Goal: Task Accomplishment & Management: Complete application form

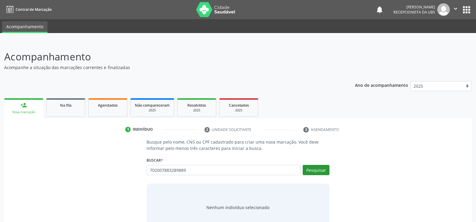
type input "702007883289889"
click at [314, 170] on button "Pesquisar" at bounding box center [316, 170] width 27 height 10
type input "702007883289889"
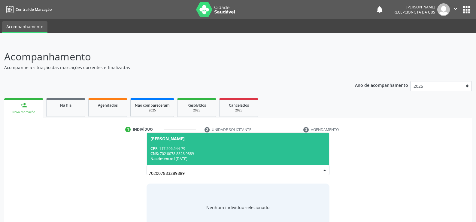
click at [185, 140] on div "[PERSON_NAME]" at bounding box center [167, 138] width 34 height 5
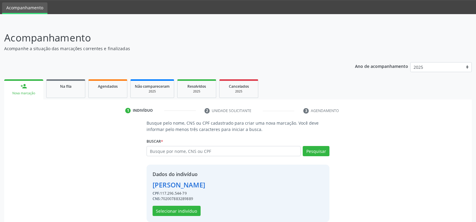
scroll to position [27, 0]
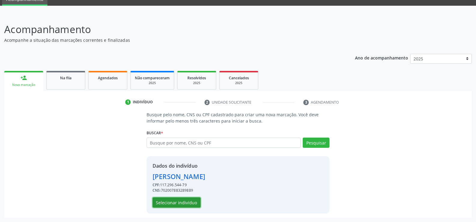
click at [171, 205] on button "Selecionar indivíduo" at bounding box center [177, 202] width 48 height 10
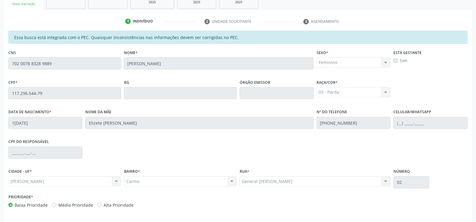
scroll to position [129, 0]
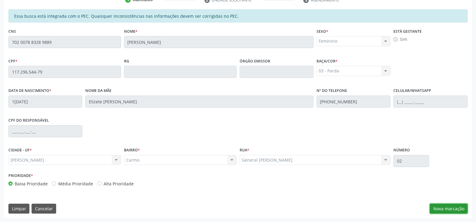
click at [443, 207] on button "Nova marcação" at bounding box center [449, 209] width 38 height 10
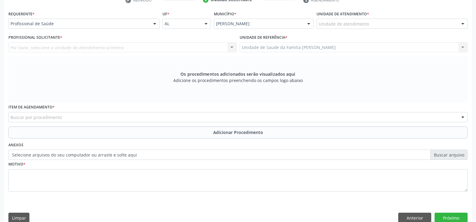
scroll to position [130, 0]
click at [155, 26] on div at bounding box center [154, 24] width 9 height 10
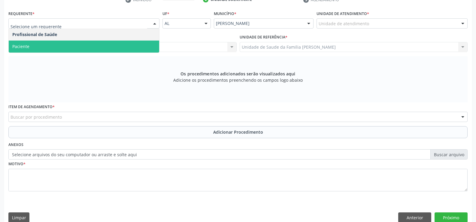
click at [128, 47] on span "Paciente" at bounding box center [84, 47] width 150 height 12
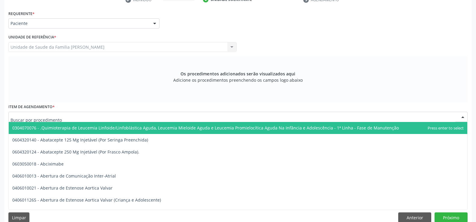
click at [124, 115] on div at bounding box center [237, 117] width 459 height 10
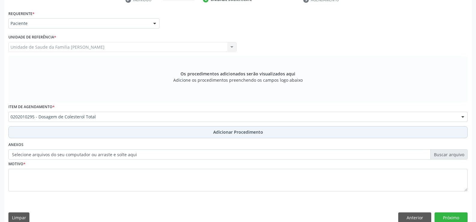
click at [236, 132] on span "Adicionar Procedimento" at bounding box center [238, 132] width 50 height 6
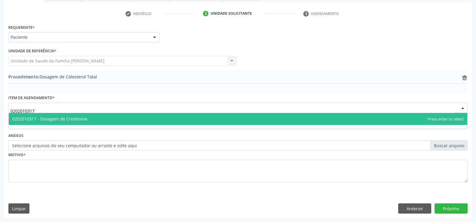
click at [179, 118] on span "0202010317 - Dosagem de Creatinina" at bounding box center [238, 119] width 458 height 12
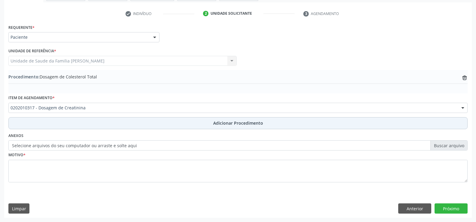
click at [209, 126] on button "Adicionar Procedimento" at bounding box center [237, 123] width 459 height 12
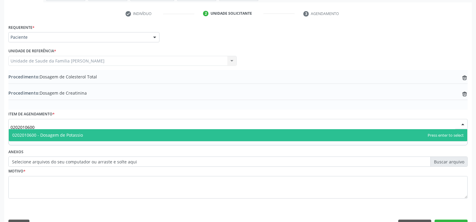
click at [142, 137] on span "0202010600 - Dosagem de Potassio" at bounding box center [238, 135] width 458 height 12
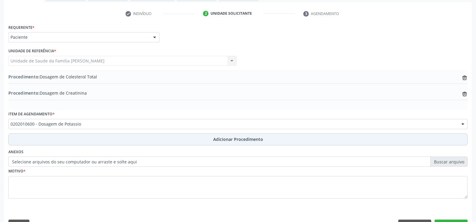
click at [220, 140] on span "Adicionar Procedimento" at bounding box center [238, 139] width 50 height 6
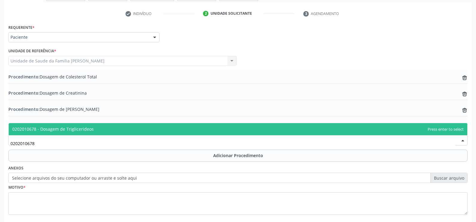
click at [116, 130] on span "0202010678 - Dosagem de Triglicerideos" at bounding box center [238, 129] width 458 height 12
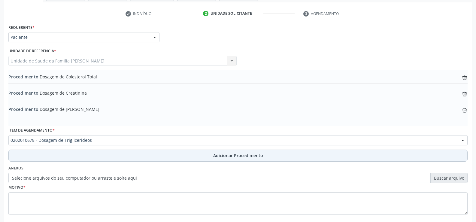
click at [226, 156] on span "Adicionar Procedimento" at bounding box center [238, 155] width 50 height 6
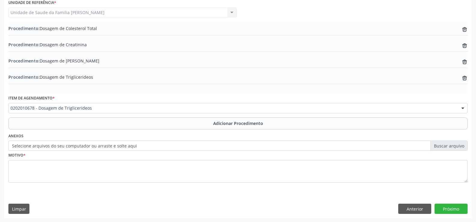
scroll to position [165, 0]
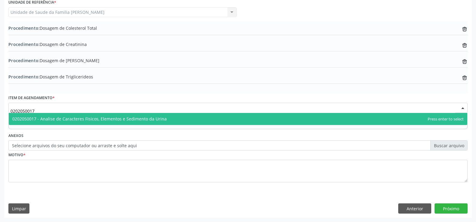
click at [167, 118] on span "0202050017 - Analise de Caracteres Fisicos, Elementos e Sedimento da Urina" at bounding box center [238, 119] width 458 height 12
type input "0202050017"
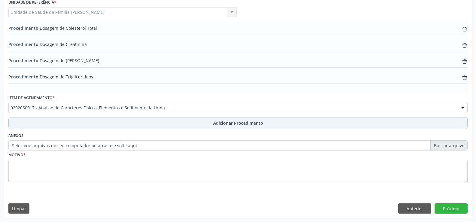
click at [216, 124] on span "Adicionar Procedimento" at bounding box center [238, 123] width 50 height 6
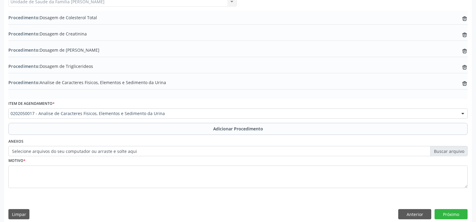
scroll to position [181, 0]
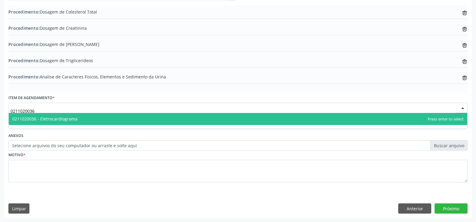
click at [160, 119] on span "0211020036 - Eletrocardiograma" at bounding box center [238, 119] width 458 height 12
type input "0211020036"
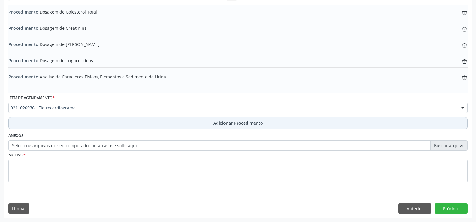
click at [233, 126] on button "Adicionar Procedimento" at bounding box center [237, 123] width 459 height 12
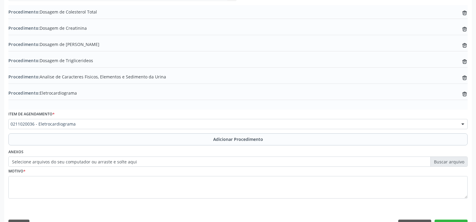
scroll to position [197, 0]
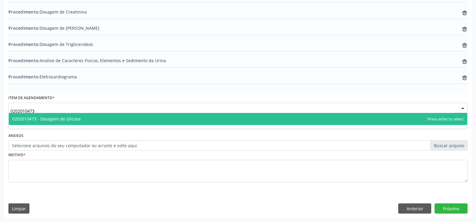
click at [168, 119] on span "0202010473 - Dosagem de Glicose" at bounding box center [238, 119] width 458 height 12
type input "0202010473"
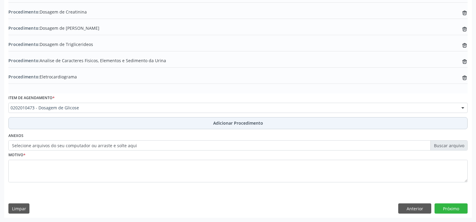
click at [241, 123] on span "Adicionar Procedimento" at bounding box center [238, 123] width 50 height 6
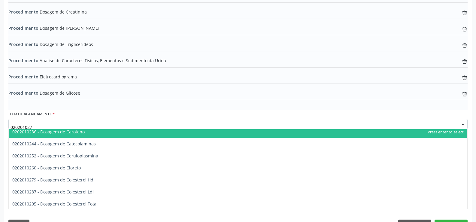
scroll to position [0, 0]
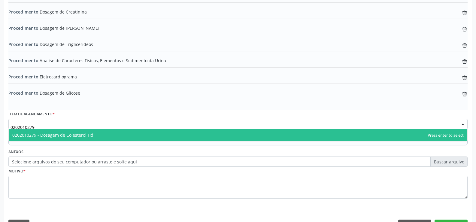
click at [129, 134] on span "0202010279 - Dosagem de Colesterol Hdl" at bounding box center [238, 135] width 458 height 12
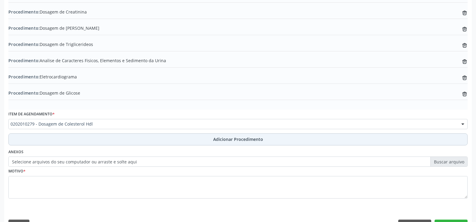
click at [226, 140] on span "Adicionar Procedimento" at bounding box center [238, 139] width 50 height 6
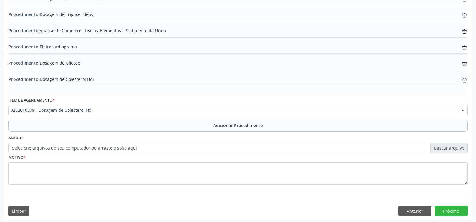
scroll to position [229, 0]
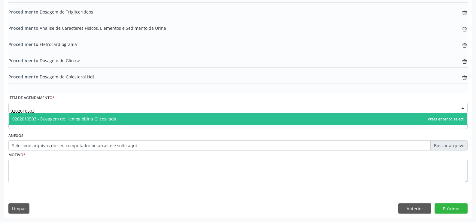
click at [163, 118] on span "0202010503 - Dosagem de Hemoglobina Glicosilada" at bounding box center [238, 119] width 458 height 12
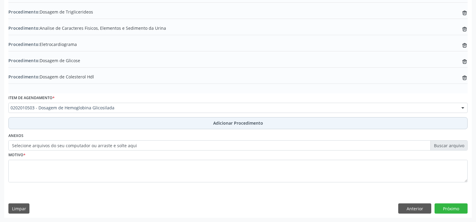
click at [225, 124] on span "Adicionar Procedimento" at bounding box center [238, 123] width 50 height 6
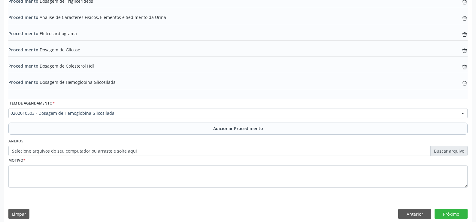
scroll to position [246, 0]
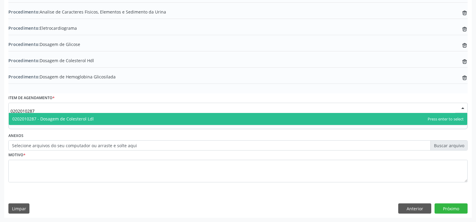
click at [163, 120] on span "0202010287 - Dosagem de Colesterol Ldl" at bounding box center [238, 119] width 458 height 12
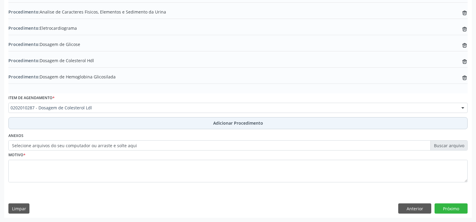
click at [226, 124] on span "Adicionar Procedimento" at bounding box center [238, 123] width 50 height 6
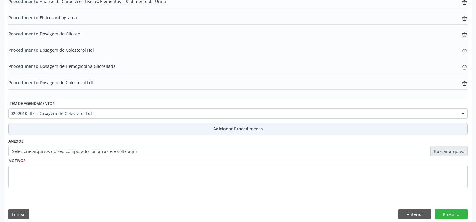
scroll to position [262, 0]
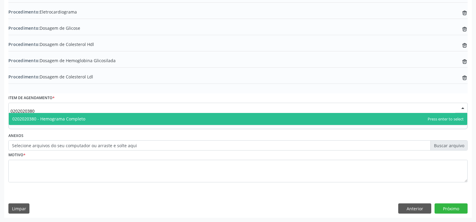
click at [157, 119] on span "0202020380 - Hemograma Completo" at bounding box center [238, 119] width 458 height 12
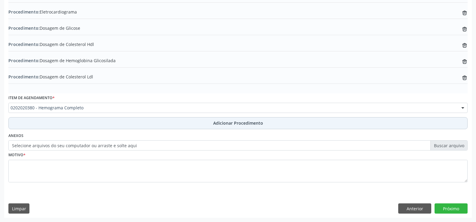
click at [234, 126] on span "Adicionar Procedimento" at bounding box center [238, 123] width 50 height 6
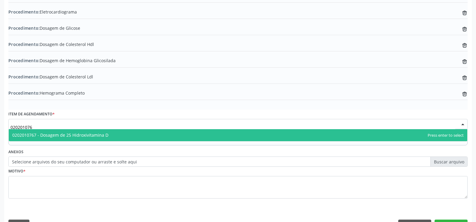
type input "0202010767"
click at [139, 136] on span "0202010767 - Dosagem de 25 Hidroxivitamina D" at bounding box center [238, 135] width 458 height 12
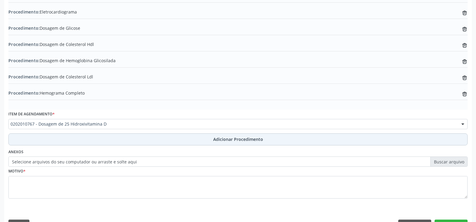
click at [228, 141] on span "Adicionar Procedimento" at bounding box center [238, 139] width 50 height 6
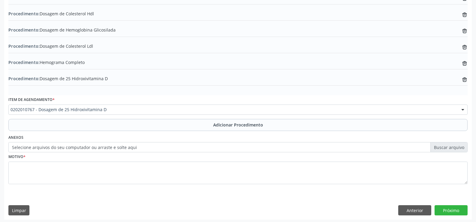
scroll to position [294, 0]
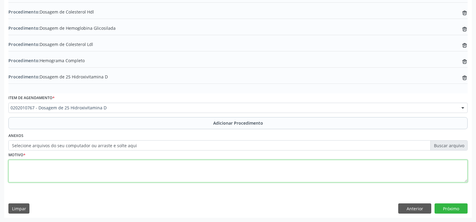
click at [117, 170] on textarea at bounding box center [237, 171] width 459 height 23
type textarea "avaliaçao"
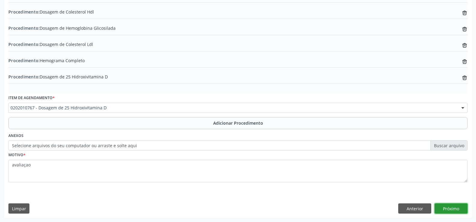
click at [455, 208] on button "Próximo" at bounding box center [450, 208] width 33 height 10
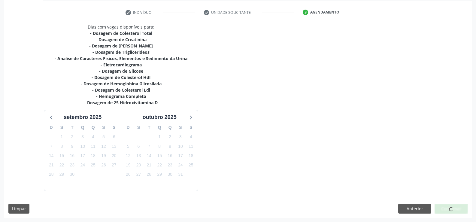
scroll to position [135, 0]
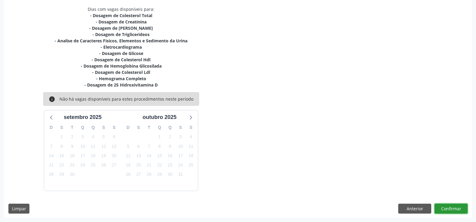
click at [446, 210] on button "Confirmar" at bounding box center [450, 209] width 33 height 10
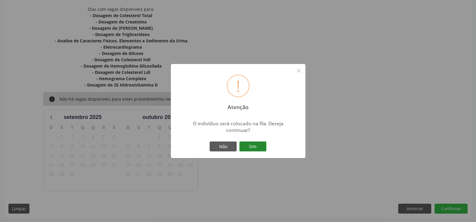
click at [253, 147] on button "Sim" at bounding box center [252, 146] width 27 height 10
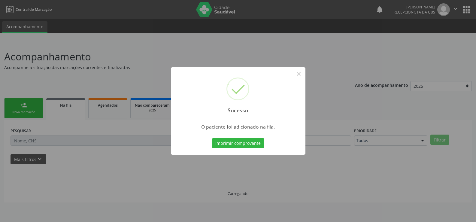
scroll to position [0, 0]
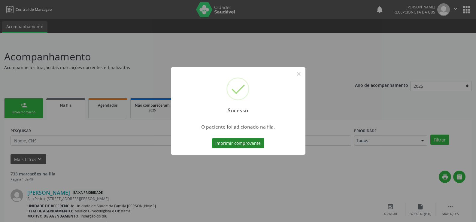
click at [248, 144] on button "Imprimir comprovante" at bounding box center [238, 143] width 52 height 10
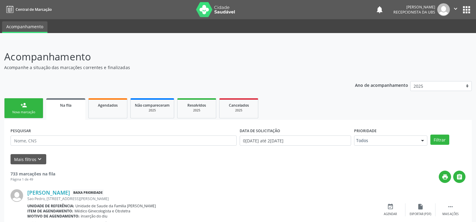
click at [35, 107] on link "person_add Nova marcação" at bounding box center [23, 108] width 39 height 20
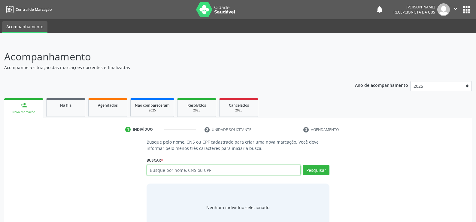
click at [191, 171] on input "text" at bounding box center [224, 170] width 154 height 10
type input "702007883289889"
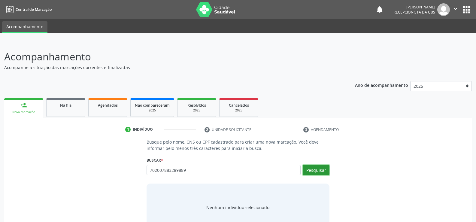
click at [317, 167] on button "Pesquisar" at bounding box center [316, 170] width 27 height 10
type input "702007883289889"
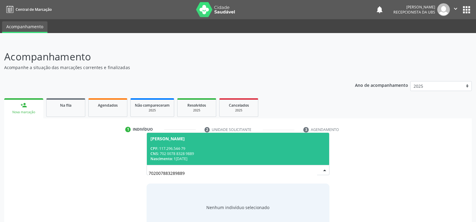
click at [232, 147] on div "CPF: 117.296.544-79" at bounding box center [237, 148] width 175 height 5
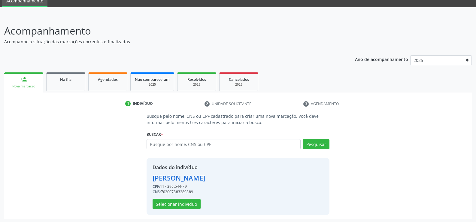
scroll to position [27, 0]
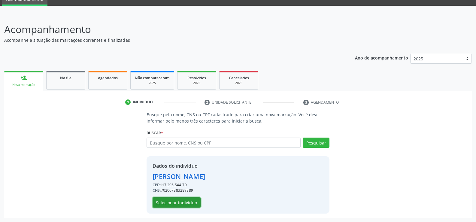
click at [184, 205] on button "Selecionar indivíduo" at bounding box center [177, 202] width 48 height 10
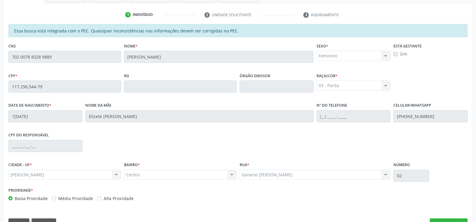
scroll to position [129, 0]
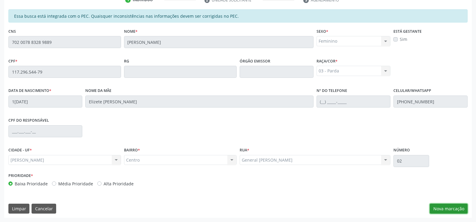
click at [447, 209] on button "Nova marcação" at bounding box center [449, 209] width 38 height 10
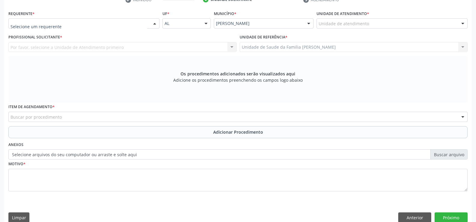
click at [156, 24] on div at bounding box center [154, 24] width 9 height 10
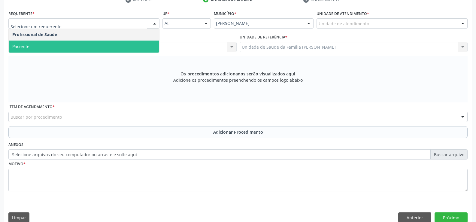
click at [128, 49] on span "Paciente" at bounding box center [84, 47] width 150 height 12
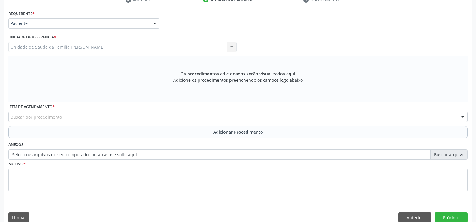
click at [119, 118] on div "Buscar por procedimento" at bounding box center [237, 117] width 459 height 10
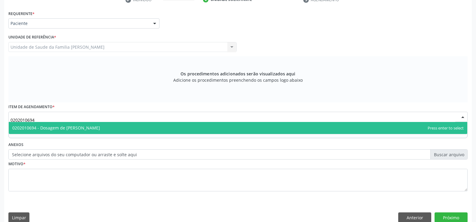
click at [162, 129] on span "0202010694 - Dosagem de [PERSON_NAME]" at bounding box center [238, 128] width 458 height 12
type input "0202010694"
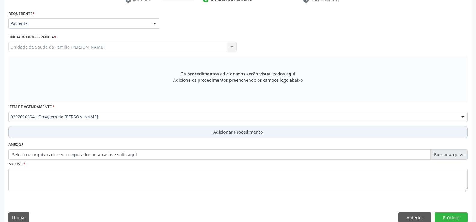
click at [229, 134] on span "Adicionar Procedimento" at bounding box center [238, 132] width 50 height 6
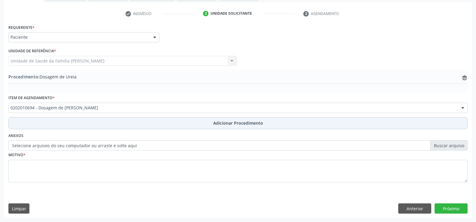
scroll to position [116, 0]
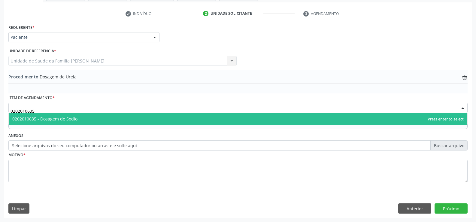
click at [140, 117] on span "0202010635 - Dosagem de Sodio" at bounding box center [238, 119] width 458 height 12
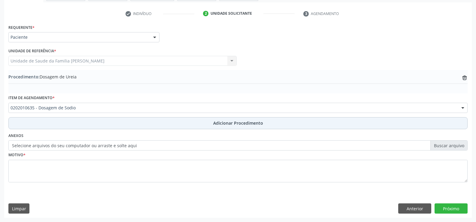
click at [221, 122] on span "Adicionar Procedimento" at bounding box center [238, 123] width 50 height 6
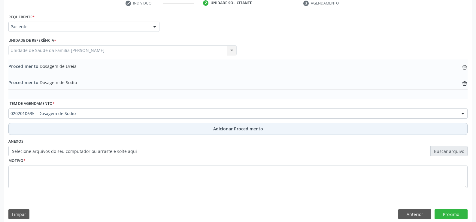
scroll to position [132, 0]
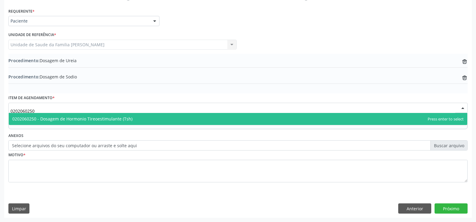
click at [151, 121] on span "0202060250 - Dosagem de Hormonio Tireoestimulante (Tsh)" at bounding box center [238, 119] width 458 height 12
type input "0202060250"
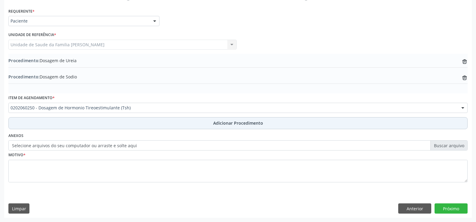
click at [224, 122] on span "Adicionar Procedimento" at bounding box center [238, 123] width 50 height 6
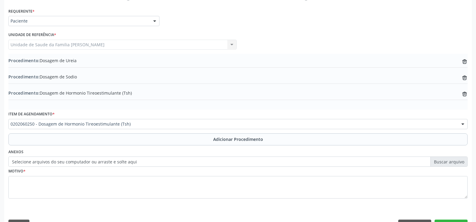
scroll to position [148, 0]
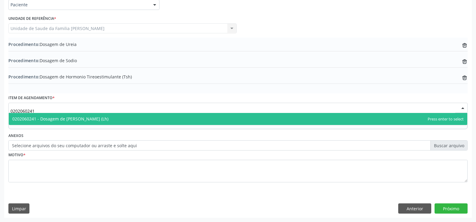
click at [149, 118] on span "0202060241 - Dosagem de [PERSON_NAME] (Lh)" at bounding box center [238, 119] width 458 height 12
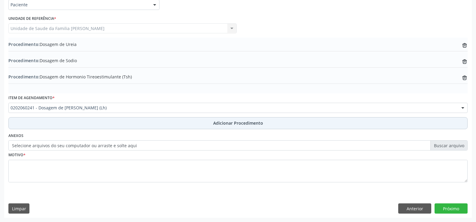
click at [230, 122] on span "Adicionar Procedimento" at bounding box center [238, 123] width 50 height 6
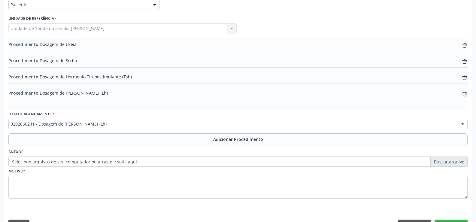
scroll to position [165, 0]
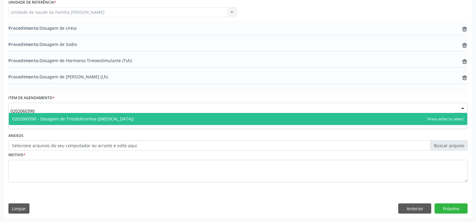
click at [173, 120] on span "0202060390 - Dosagem de Triiodotironina ([MEDICAL_DATA])" at bounding box center [238, 119] width 458 height 12
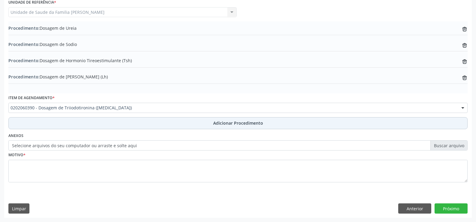
click at [226, 122] on span "Adicionar Procedimento" at bounding box center [238, 123] width 50 height 6
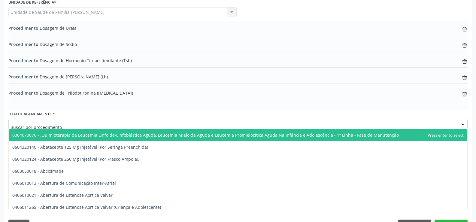
scroll to position [181, 0]
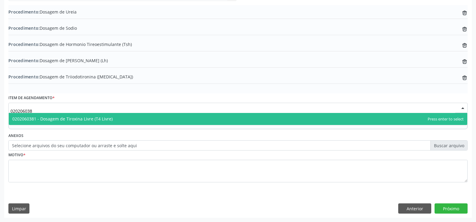
type input "0202060381"
click at [146, 121] on span "0202060381 - Dosagem de Tiroxina Livre (T4 Livre)" at bounding box center [238, 119] width 458 height 12
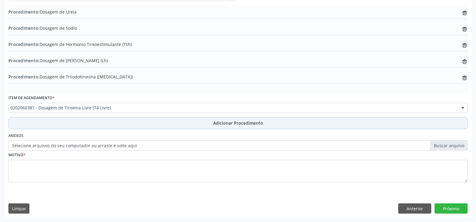
click at [222, 124] on span "Adicionar Procedimento" at bounding box center [238, 123] width 50 height 6
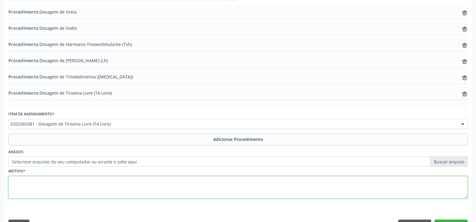
click at [188, 186] on textarea at bounding box center [237, 187] width 459 height 23
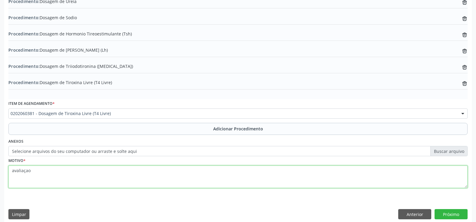
scroll to position [197, 0]
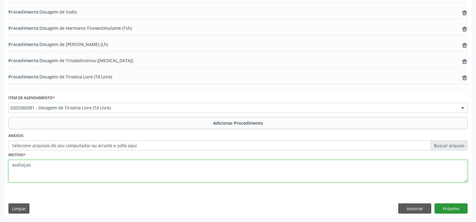
type textarea "avaliaçao"
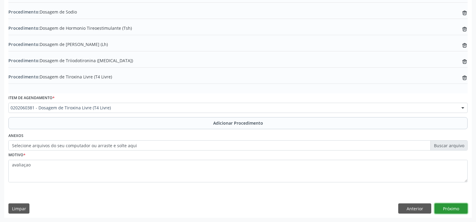
click at [442, 209] on button "Próximo" at bounding box center [450, 208] width 33 height 10
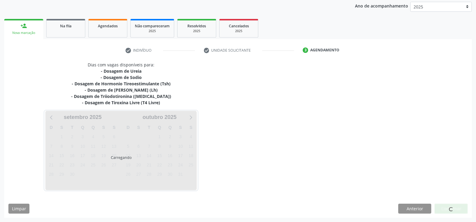
scroll to position [97, 0]
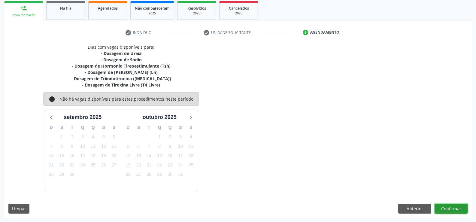
click at [443, 208] on button "Confirmar" at bounding box center [450, 209] width 33 height 10
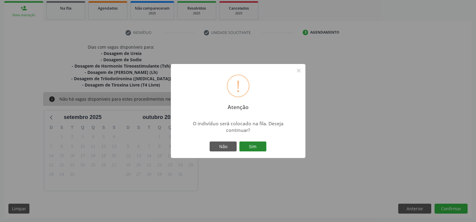
click at [252, 147] on button "Sim" at bounding box center [252, 146] width 27 height 10
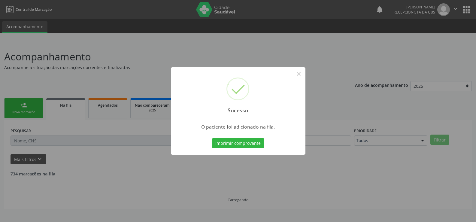
scroll to position [0, 0]
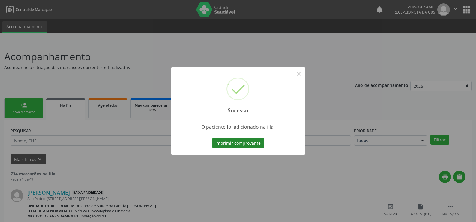
click at [248, 141] on button "Imprimir comprovante" at bounding box center [238, 143] width 52 height 10
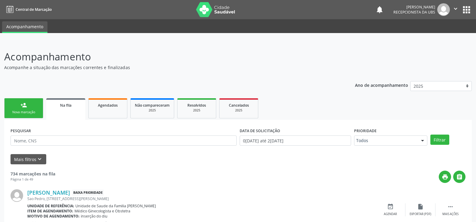
click at [26, 109] on link "person_add Nova marcação" at bounding box center [23, 108] width 39 height 20
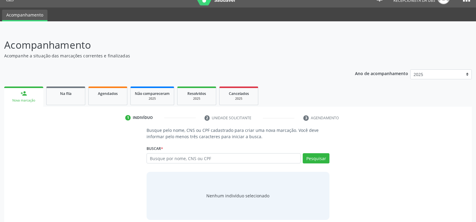
scroll to position [18, 0]
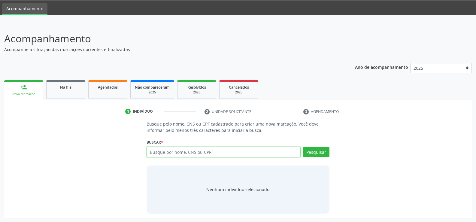
click at [227, 151] on input "text" at bounding box center [224, 152] width 154 height 10
type input "702007883289889"
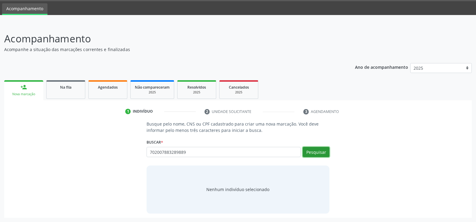
click at [312, 151] on button "Pesquisar" at bounding box center [316, 152] width 27 height 10
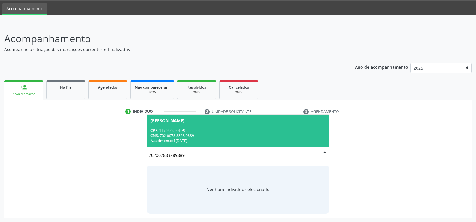
click at [213, 131] on div "CPF: 117.296.544-79" at bounding box center [237, 130] width 175 height 5
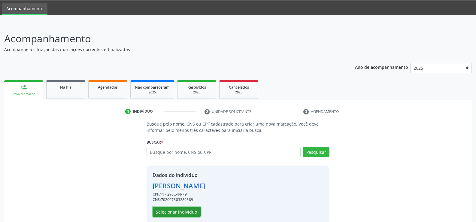
click at [178, 210] on button "Selecionar indivíduo" at bounding box center [177, 212] width 48 height 10
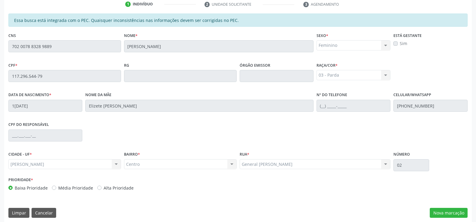
scroll to position [129, 0]
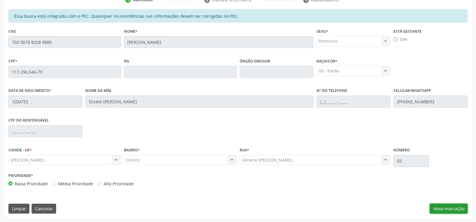
click at [440, 210] on button "Nova marcação" at bounding box center [449, 209] width 38 height 10
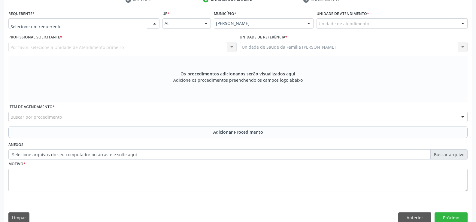
click at [154, 23] on div at bounding box center [154, 24] width 9 height 10
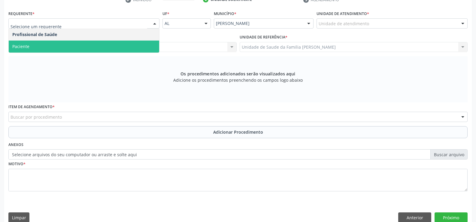
click at [130, 46] on span "Paciente" at bounding box center [84, 47] width 150 height 12
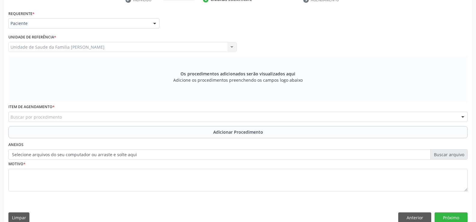
click at [114, 117] on div "Buscar por procedimento" at bounding box center [237, 117] width 459 height 10
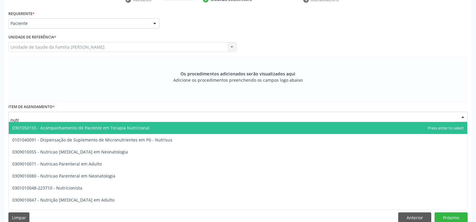
type input "nutri"
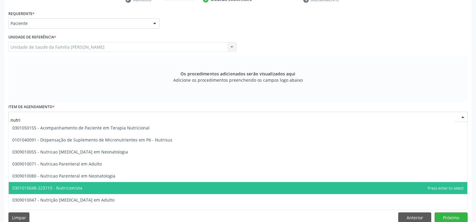
click at [75, 188] on span "0301010048-223710 - Nutricionista" at bounding box center [47, 188] width 70 height 6
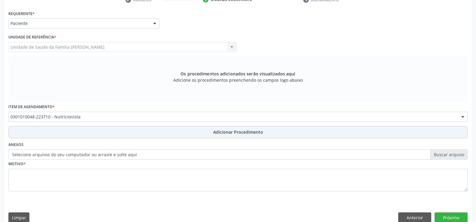
click at [229, 133] on span "Adicionar Procedimento" at bounding box center [238, 132] width 50 height 6
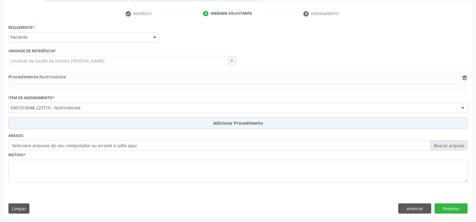
scroll to position [116, 0]
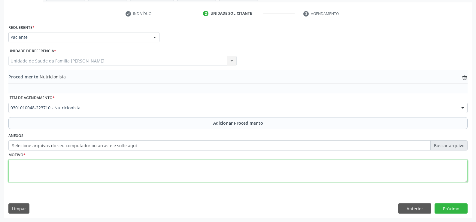
click at [207, 171] on textarea at bounding box center [237, 171] width 459 height 23
type textarea "obesidade"
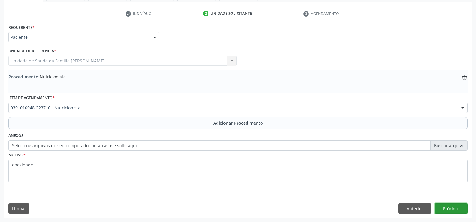
click at [449, 207] on button "Próximo" at bounding box center [450, 208] width 33 height 10
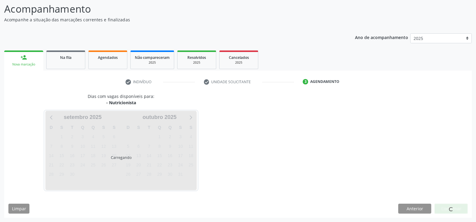
scroll to position [65, 0]
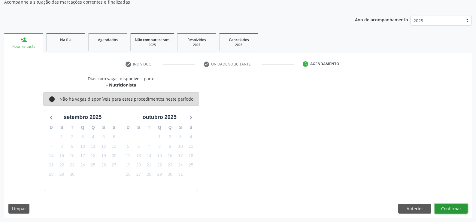
click at [446, 210] on button "Confirmar" at bounding box center [450, 209] width 33 height 10
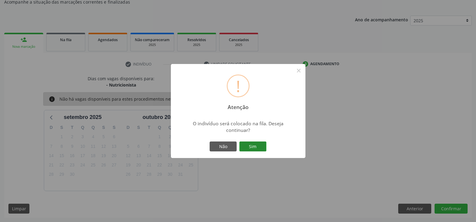
click at [252, 147] on button "Sim" at bounding box center [252, 146] width 27 height 10
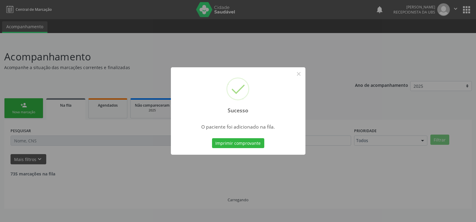
scroll to position [0, 0]
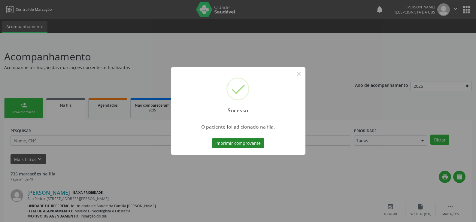
click at [246, 143] on button "Imprimir comprovante" at bounding box center [238, 143] width 52 height 10
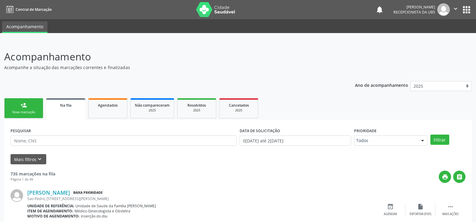
click at [26, 111] on div "Nova marcação" at bounding box center [24, 112] width 30 height 5
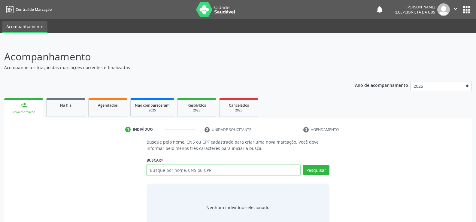
click at [181, 171] on input "text" at bounding box center [224, 170] width 154 height 10
type input "702007883289889"
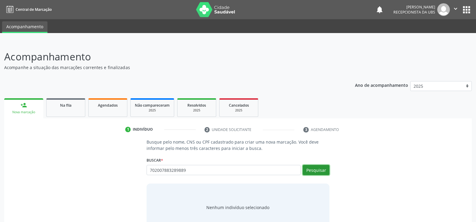
click at [326, 172] on button "Pesquisar" at bounding box center [316, 170] width 27 height 10
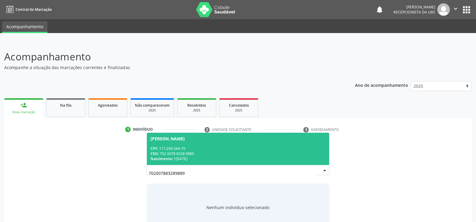
click at [214, 141] on span "[PERSON_NAME] CPF: 117.296.544-79 CNS: 702 0078 8328 9889 Nascimento: 1[DATE]" at bounding box center [238, 149] width 182 height 32
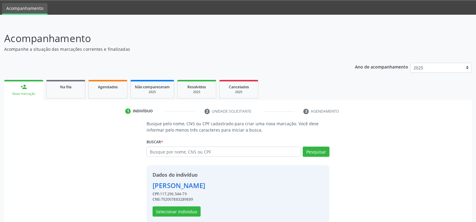
scroll to position [27, 0]
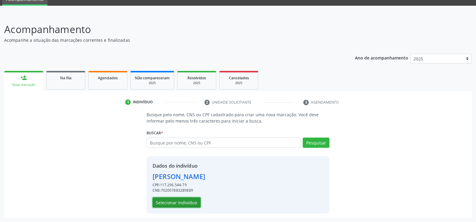
click at [183, 203] on button "Selecionar indivíduo" at bounding box center [177, 202] width 48 height 10
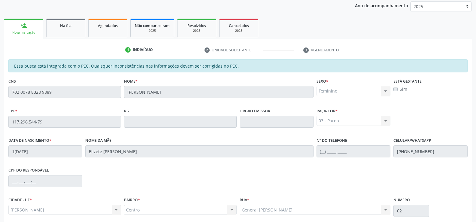
scroll to position [129, 0]
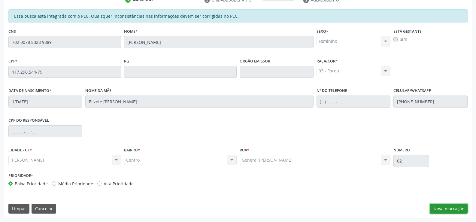
click at [446, 208] on button "Nova marcação" at bounding box center [449, 209] width 38 height 10
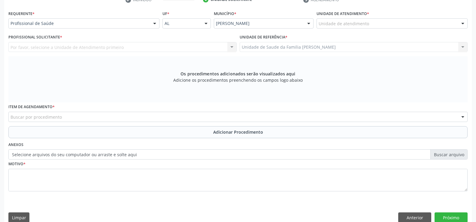
click at [156, 25] on div at bounding box center [154, 24] width 9 height 10
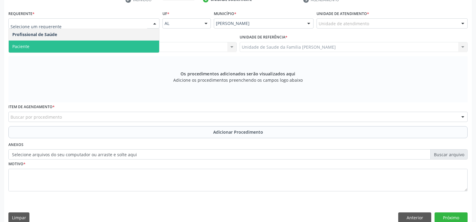
click at [139, 50] on span "Paciente" at bounding box center [84, 47] width 150 height 12
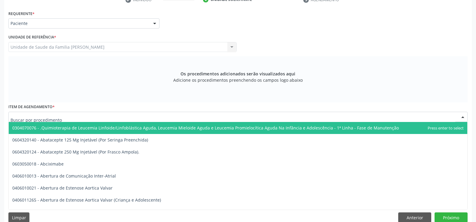
click at [109, 117] on div at bounding box center [237, 117] width 459 height 10
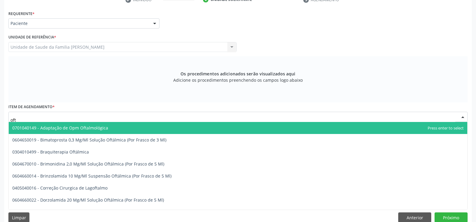
type input "ofta"
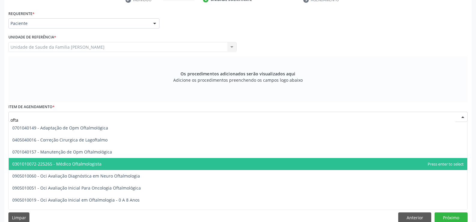
click at [96, 165] on span "0301010072-225265 - Médico Oftalmologista" at bounding box center [56, 164] width 89 height 6
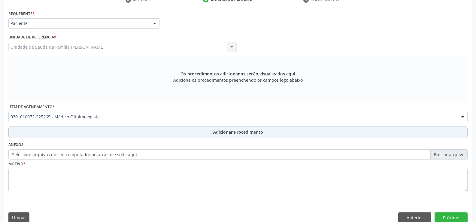
click at [232, 133] on span "Adicionar Procedimento" at bounding box center [238, 132] width 50 height 6
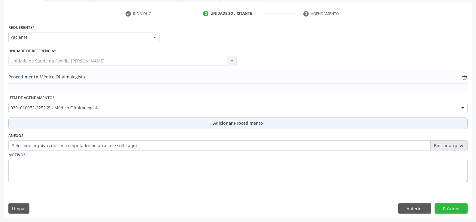
scroll to position [116, 0]
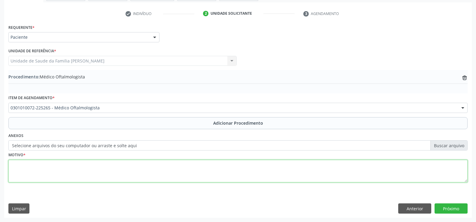
click at [155, 169] on textarea at bounding box center [237, 171] width 459 height 23
type textarea "H578 - OUTROS TRANSTORNOS ESPECIFICADOS DO OLHO E ANEXOS"
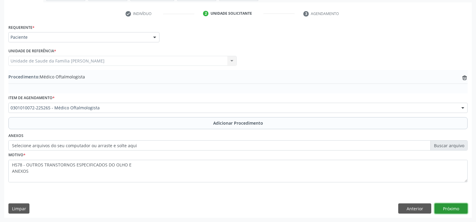
click at [448, 209] on button "Próximo" at bounding box center [450, 208] width 33 height 10
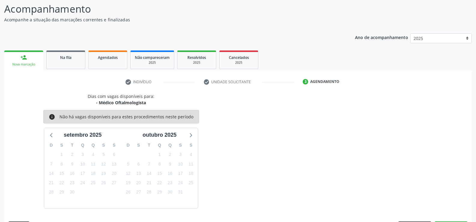
scroll to position [65, 0]
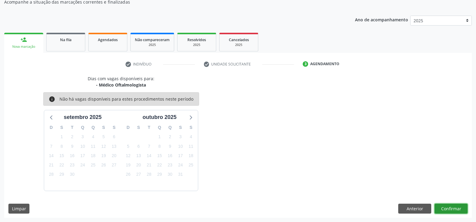
click at [448, 209] on button "Confirmar" at bounding box center [450, 209] width 33 height 10
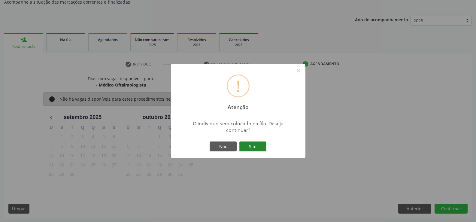
click at [252, 148] on button "Sim" at bounding box center [252, 146] width 27 height 10
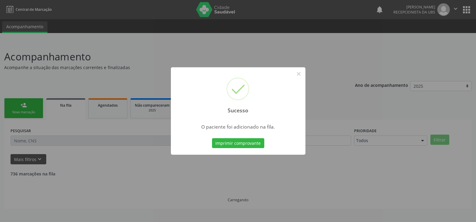
scroll to position [0, 0]
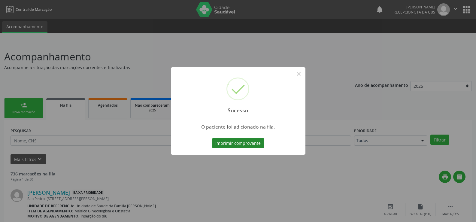
click at [252, 144] on button "Imprimir comprovante" at bounding box center [238, 143] width 52 height 10
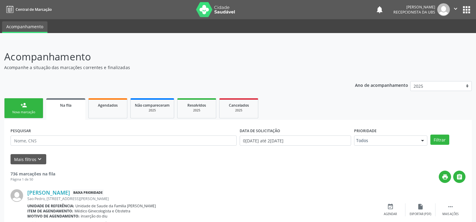
click at [28, 110] on link "person_add Nova marcação" at bounding box center [23, 108] width 39 height 20
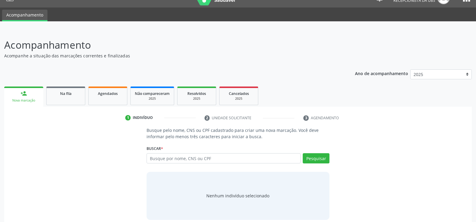
scroll to position [18, 0]
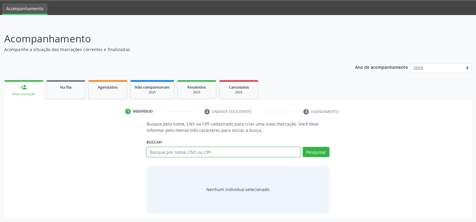
click at [201, 150] on input "text" at bounding box center [224, 152] width 154 height 10
type input "705006604862351"
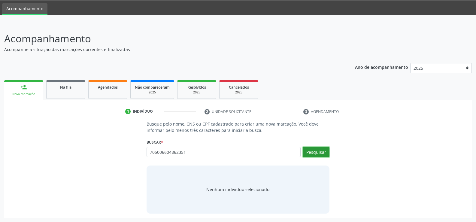
click at [320, 154] on button "Pesquisar" at bounding box center [316, 152] width 27 height 10
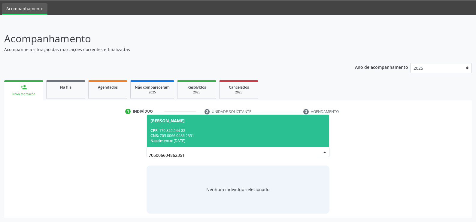
click at [213, 129] on div "CPF: 179.825.544-82" at bounding box center [237, 130] width 175 height 5
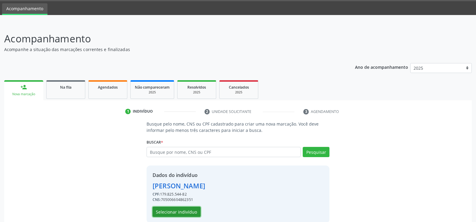
click at [193, 210] on button "Selecionar indivíduo" at bounding box center [177, 212] width 48 height 10
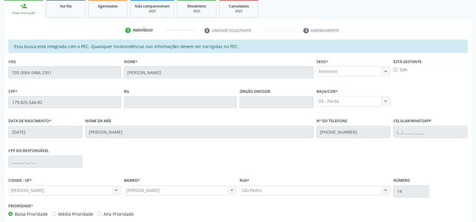
scroll to position [129, 0]
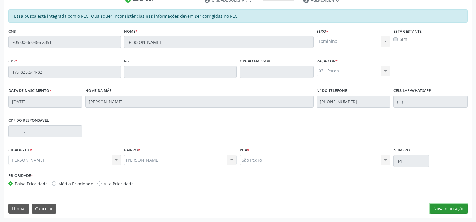
click at [443, 208] on button "Nova marcação" at bounding box center [449, 209] width 38 height 10
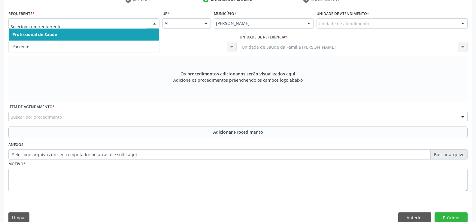
click at [154, 25] on div at bounding box center [154, 24] width 9 height 10
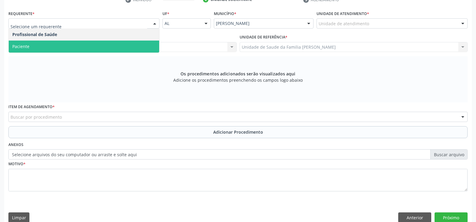
click at [142, 47] on span "Paciente" at bounding box center [84, 47] width 150 height 12
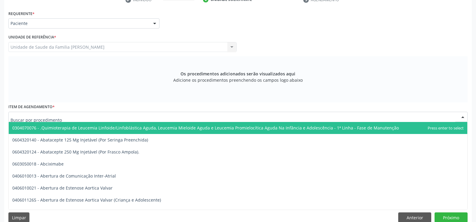
click at [111, 117] on div at bounding box center [237, 117] width 459 height 10
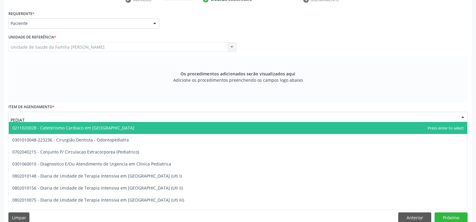
type input "PEDIATR"
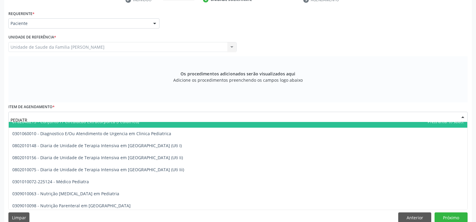
scroll to position [44, 0]
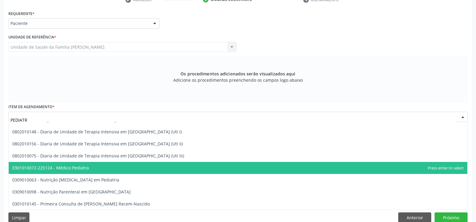
click at [108, 167] on span "0301010072-225124 - Médico Pediatra" at bounding box center [238, 168] width 458 height 12
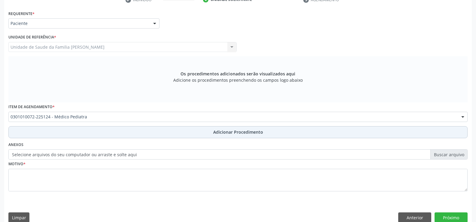
click at [234, 134] on span "Adicionar Procedimento" at bounding box center [238, 132] width 50 height 6
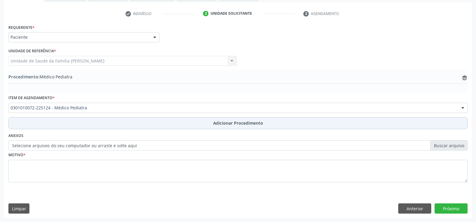
scroll to position [116, 0]
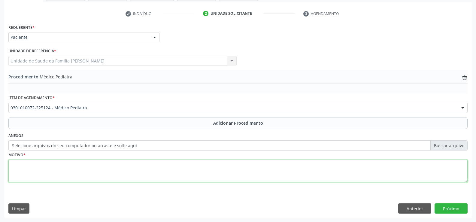
click at [98, 171] on textarea at bounding box center [237, 171] width 459 height 23
type textarea "Z01- OUTRO EXAMES E INVESTIGAÇOES ESPECIAIS DE PESSOAS SEM QUEIXA OU DIAGNÓSTIC…"
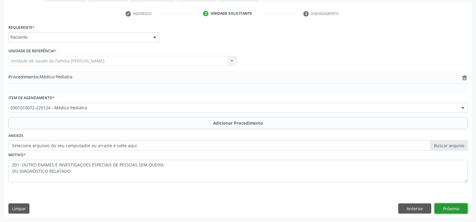
click at [449, 207] on button "Próximo" at bounding box center [450, 208] width 33 height 10
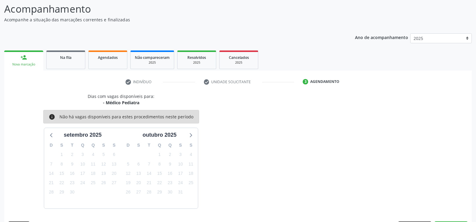
scroll to position [65, 0]
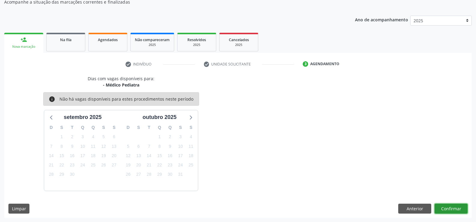
click at [450, 208] on button "Confirmar" at bounding box center [450, 209] width 33 height 10
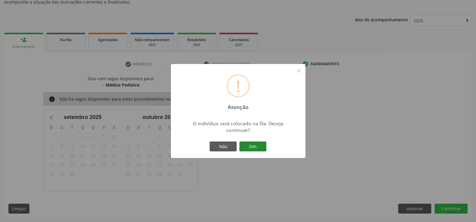
click at [256, 148] on button "Sim" at bounding box center [252, 146] width 27 height 10
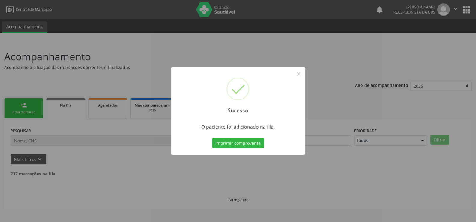
scroll to position [0, 0]
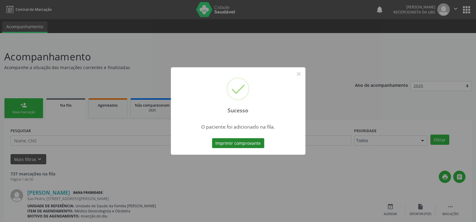
click at [245, 143] on button "Imprimir comprovante" at bounding box center [238, 143] width 52 height 10
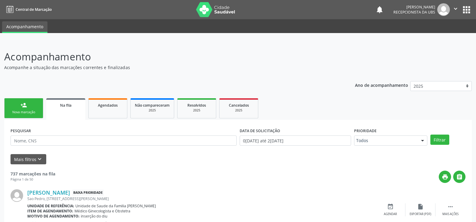
click at [32, 108] on link "person_add Nova marcação" at bounding box center [23, 108] width 39 height 20
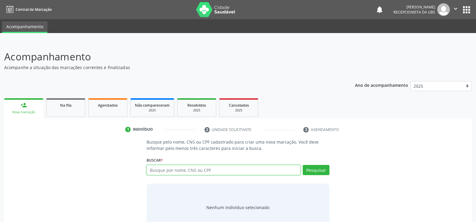
click at [178, 172] on input "text" at bounding box center [224, 170] width 154 height 10
type input "700007866125508"
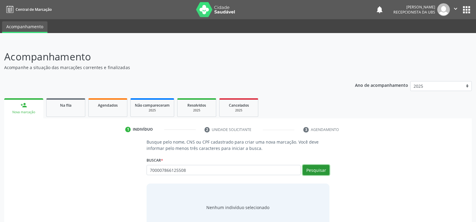
click at [316, 168] on button "Pesquisar" at bounding box center [316, 170] width 27 height 10
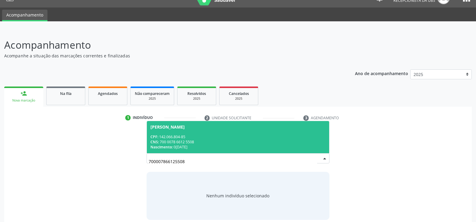
scroll to position [18, 0]
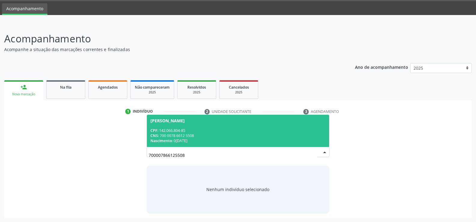
click at [237, 135] on div "CNS: 700 0078 6612 5508" at bounding box center [237, 135] width 175 height 5
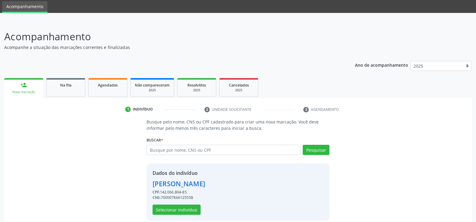
scroll to position [27, 0]
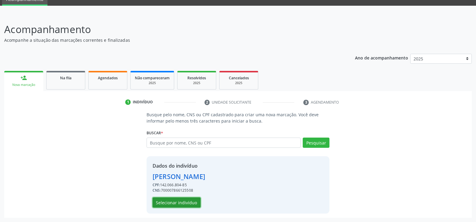
click at [182, 202] on button "Selecionar indivíduo" at bounding box center [177, 202] width 48 height 10
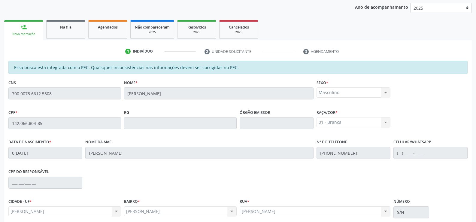
scroll to position [129, 0]
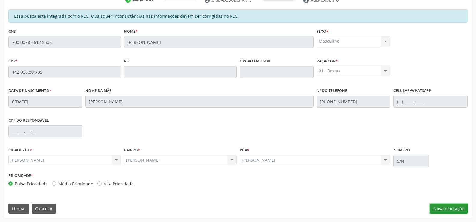
click at [455, 211] on button "Nova marcação" at bounding box center [449, 209] width 38 height 10
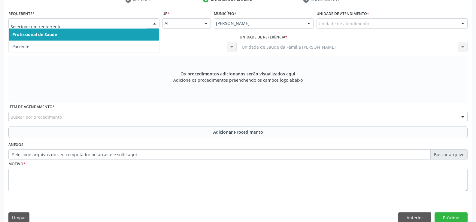
click at [154, 23] on div at bounding box center [154, 24] width 9 height 10
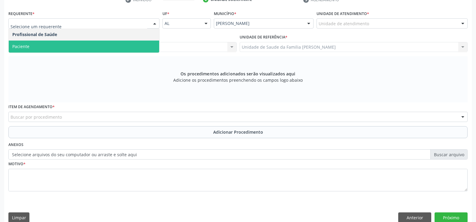
click at [122, 47] on span "Paciente" at bounding box center [84, 47] width 150 height 12
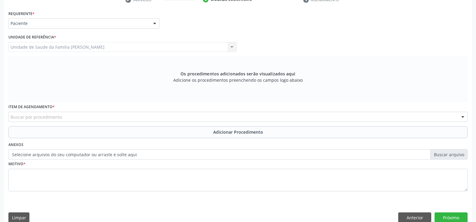
click at [120, 114] on div "Buscar por procedimento" at bounding box center [237, 117] width 459 height 10
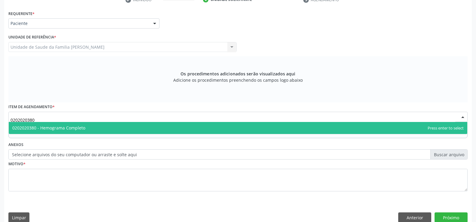
click at [195, 131] on span "0202020380 - Hemograma Completo" at bounding box center [238, 128] width 458 height 12
type input "0202020380"
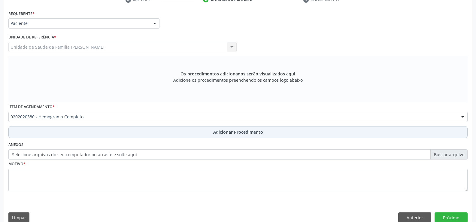
click at [228, 130] on span "Adicionar Procedimento" at bounding box center [238, 132] width 50 height 6
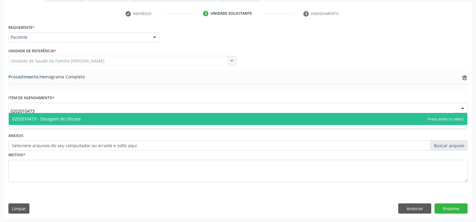
click at [165, 118] on span "0202010473 - Dosagem de Glicose" at bounding box center [238, 119] width 458 height 12
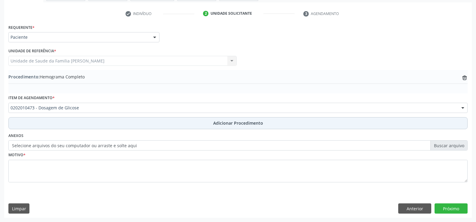
click at [223, 123] on span "Adicionar Procedimento" at bounding box center [238, 123] width 50 height 6
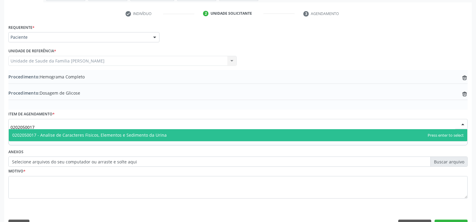
click at [183, 137] on span "0202050017 - Analise de Caracteres Fisicos, Elementos e Sedimento da Urina" at bounding box center [238, 135] width 458 height 12
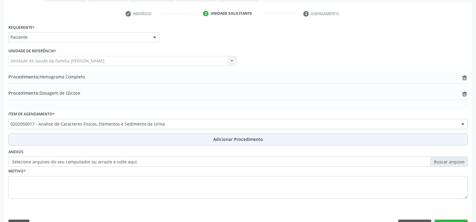
click at [225, 137] on span "Adicionar Procedimento" at bounding box center [238, 139] width 50 height 6
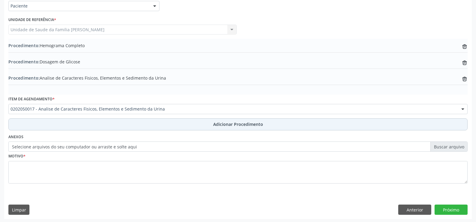
scroll to position [148, 0]
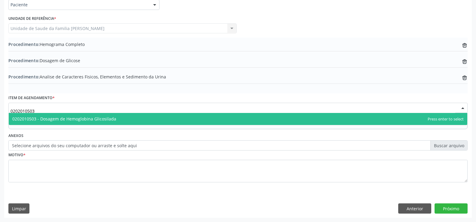
click at [180, 121] on span "0202010503 - Dosagem de Hemoglobina Glicosilada" at bounding box center [238, 119] width 458 height 12
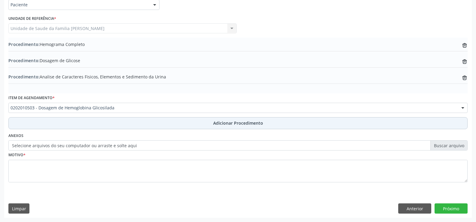
click at [221, 122] on span "Adicionar Procedimento" at bounding box center [238, 123] width 50 height 6
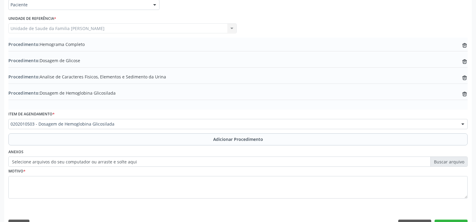
scroll to position [165, 0]
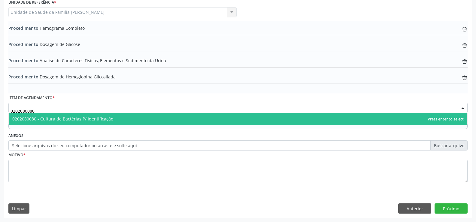
click at [147, 120] on span "0202080080 - Cultura de Bactérias P/ Identificação" at bounding box center [238, 119] width 458 height 12
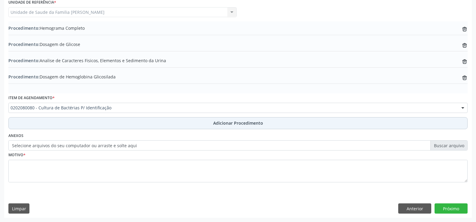
click at [220, 124] on span "Adicionar Procedimento" at bounding box center [238, 123] width 50 height 6
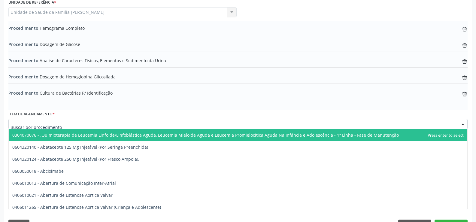
scroll to position [181, 0]
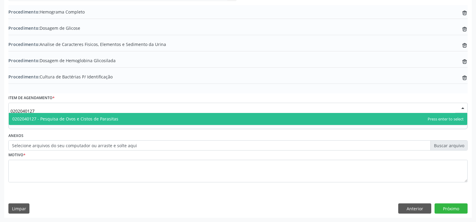
click at [171, 120] on span "0202040127 - Pesquisa de Ovos e Cistos de Parasitas" at bounding box center [238, 119] width 458 height 12
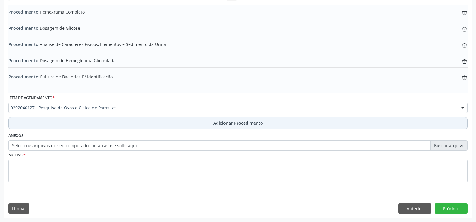
click at [228, 123] on span "Adicionar Procedimento" at bounding box center [238, 123] width 50 height 6
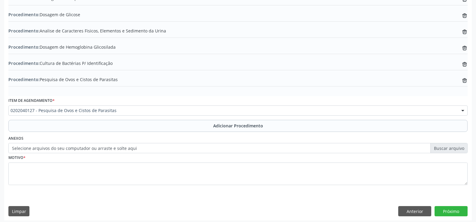
scroll to position [197, 0]
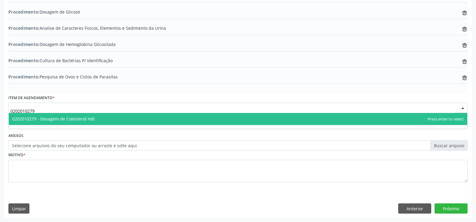
click at [162, 121] on span "0202010279 - Dosagem de Colesterol Hdl" at bounding box center [238, 119] width 458 height 12
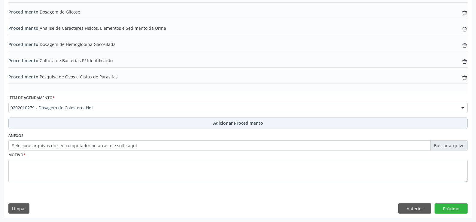
click at [231, 123] on span "Adicionar Procedimento" at bounding box center [238, 123] width 50 height 6
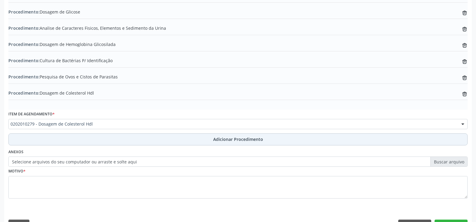
click at [228, 140] on span "Adicionar Procedimento" at bounding box center [238, 139] width 50 height 6
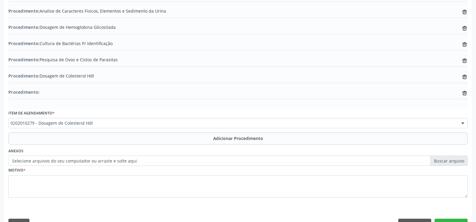
scroll to position [229, 0]
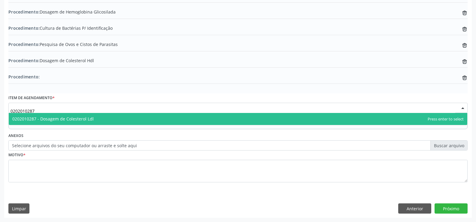
click at [165, 119] on span "0202010287 - Dosagem de Colesterol Ldl" at bounding box center [238, 119] width 458 height 12
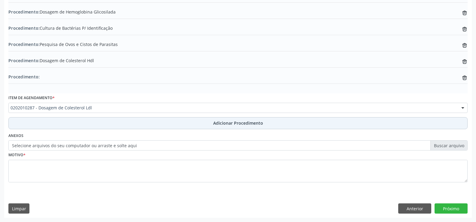
click at [228, 123] on span "Adicionar Procedimento" at bounding box center [238, 123] width 50 height 6
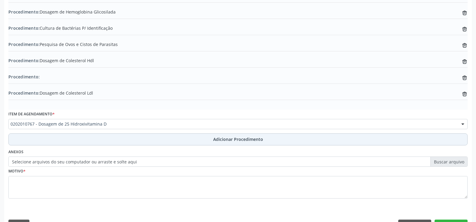
click at [235, 138] on span "Adicionar Procedimento" at bounding box center [238, 139] width 50 height 6
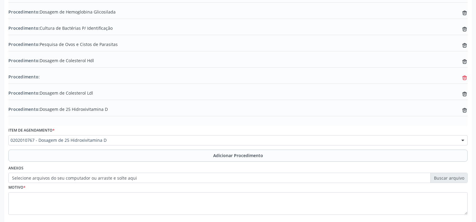
click at [466, 77] on icon at bounding box center [464, 78] width 4 height 4
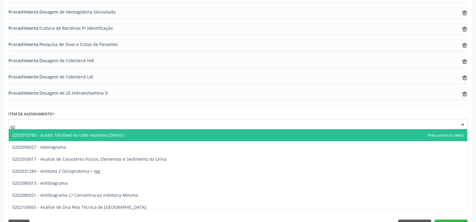
type input "0"
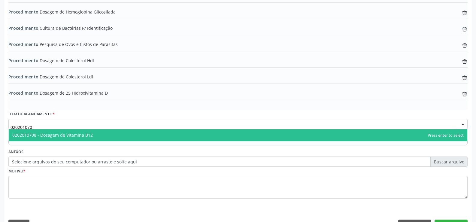
type input "0202010708"
click at [160, 137] on span "0202010708 - Dosagem de Vitamina B12" at bounding box center [238, 135] width 458 height 12
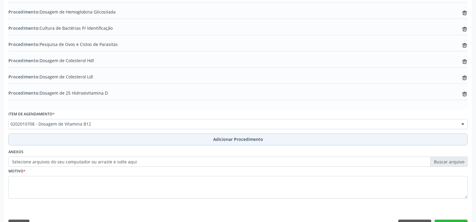
click at [222, 142] on span "Adicionar Procedimento" at bounding box center [238, 139] width 50 height 6
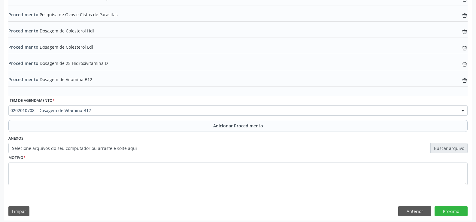
scroll to position [259, 0]
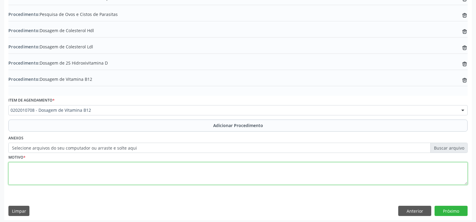
click at [208, 172] on textarea at bounding box center [237, 173] width 459 height 23
type textarea "S.DA CRIANÇA"
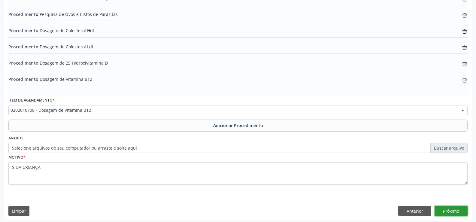
click at [446, 208] on button "Próximo" at bounding box center [450, 211] width 33 height 10
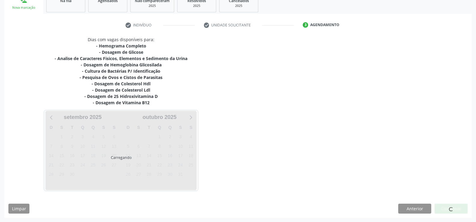
scroll to position [122, 0]
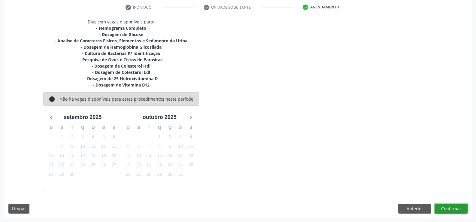
click at [442, 207] on button "Confirmar" at bounding box center [450, 209] width 33 height 10
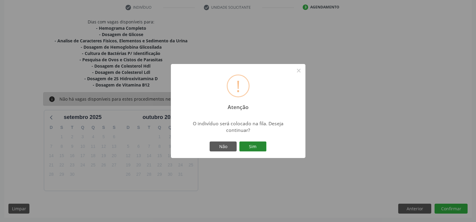
click at [248, 147] on button "Sim" at bounding box center [252, 146] width 27 height 10
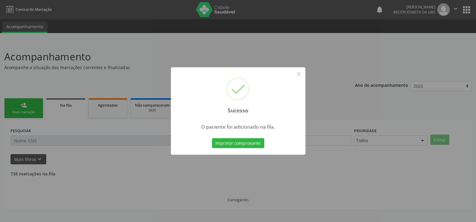
scroll to position [0, 0]
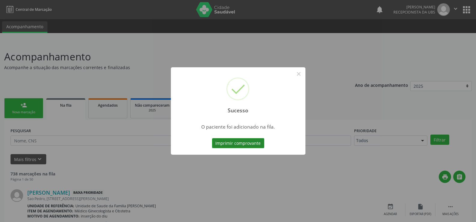
click at [245, 144] on button "Imprimir comprovante" at bounding box center [238, 143] width 52 height 10
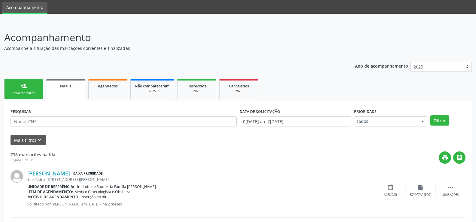
scroll to position [30, 0]
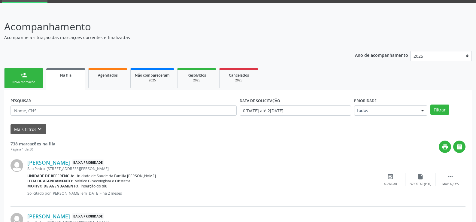
click at [69, 82] on link "Na fila" at bounding box center [65, 79] width 39 height 22
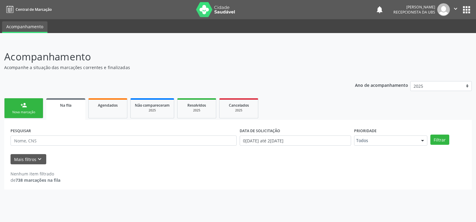
scroll to position [0, 0]
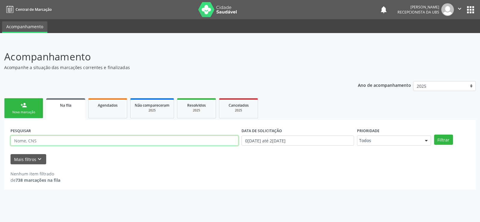
click at [92, 139] on input "text" at bounding box center [125, 140] width 228 height 10
type input "[PERSON_NAME]"
click at [442, 140] on button "Filtrar" at bounding box center [443, 139] width 19 height 10
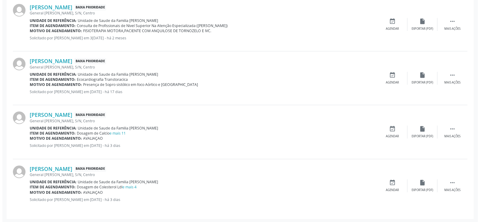
scroll to position [192, 0]
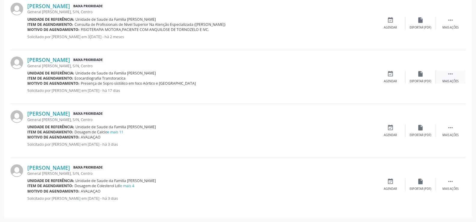
click at [450, 76] on icon "" at bounding box center [450, 74] width 7 height 7
click at [226, 78] on div "Item de agendamento: Ecocardiografia Transtoracica" at bounding box center [156, 78] width 258 height 5
click at [78, 74] on span "Unidade de Saude da Familia [PERSON_NAME]" at bounding box center [115, 73] width 80 height 5
click at [391, 77] on div "cancel Cancelar" at bounding box center [390, 77] width 30 height 13
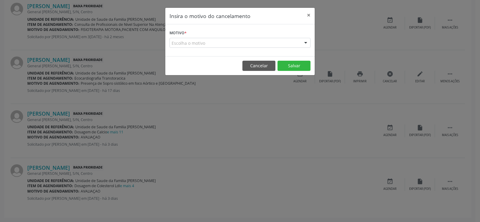
click at [208, 140] on div "Insira o motivo do cancelamento × Motivo * Escolha o motivo Outro Médico - Part…" at bounding box center [240, 111] width 480 height 222
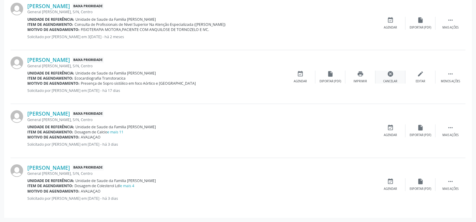
click at [391, 80] on div "Cancelar" at bounding box center [390, 81] width 14 height 4
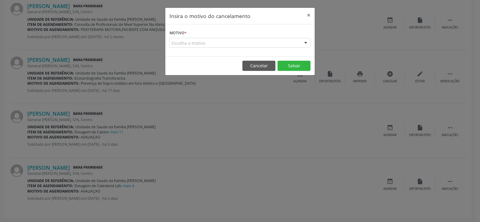
click at [305, 44] on div at bounding box center [305, 43] width 9 height 10
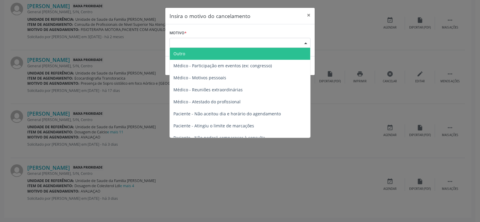
click at [264, 53] on span "Outro" at bounding box center [240, 54] width 141 height 12
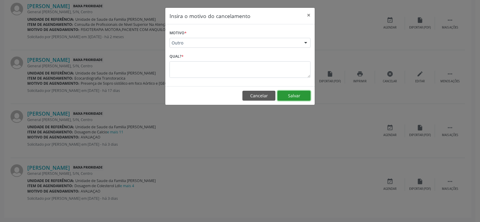
click at [291, 96] on button "Salvar" at bounding box center [294, 96] width 33 height 10
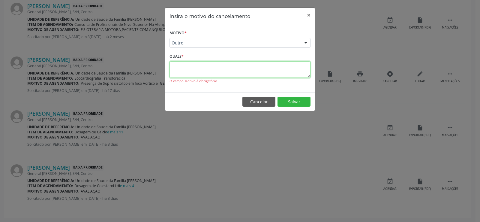
click at [231, 74] on textarea at bounding box center [240, 69] width 141 height 17
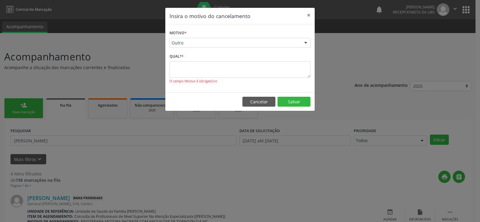
scroll to position [192, 0]
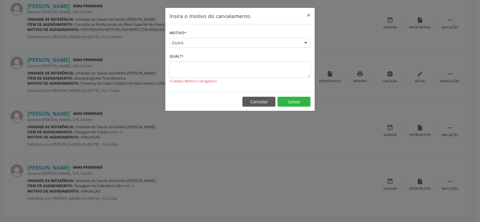
click at [307, 41] on div at bounding box center [305, 43] width 9 height 10
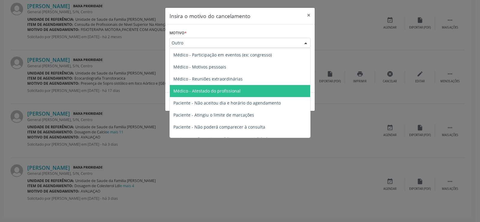
scroll to position [0, 0]
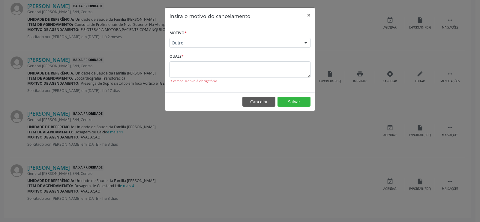
click at [244, 44] on span "Outro" at bounding box center [235, 43] width 127 height 6
click at [237, 70] on textarea at bounding box center [240, 69] width 141 height 17
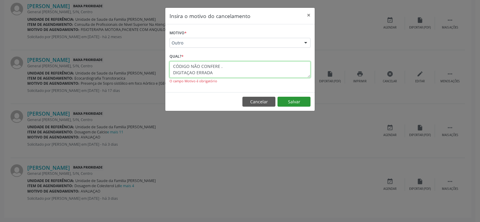
type textarea "CÓDIGO NÃO CONFERE . DIGITAÇAO ERRADA"
click at [290, 101] on button "Salvar" at bounding box center [294, 102] width 33 height 10
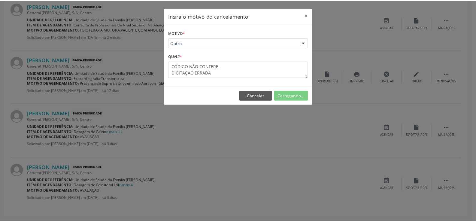
scroll to position [0, 0]
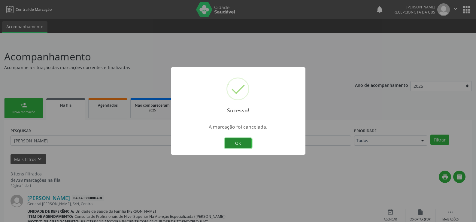
click at [241, 145] on button "OK" at bounding box center [238, 143] width 27 height 10
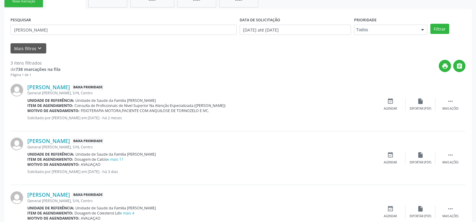
scroll to position [120, 0]
